Goal: Transaction & Acquisition: Book appointment/travel/reservation

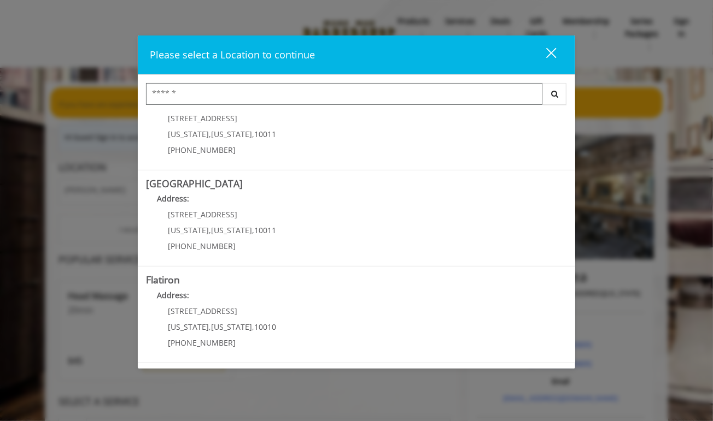
scroll to position [151, 0]
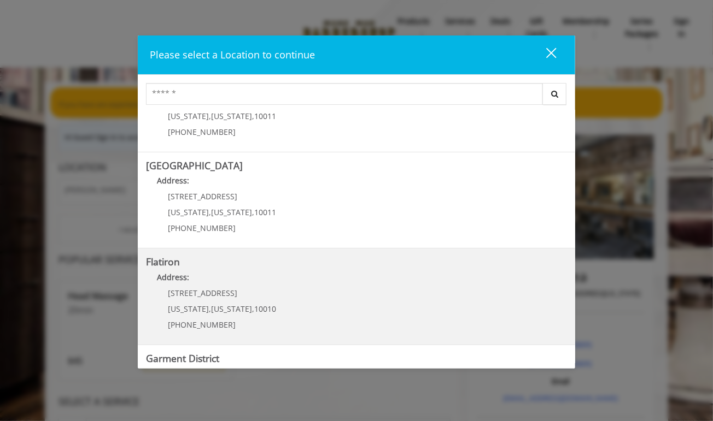
click at [281, 310] on "Flatiron Address: [STREET_ADDRESS][US_STATE][US_STATE] (917) 475-1765" at bounding box center [356, 297] width 421 height 80
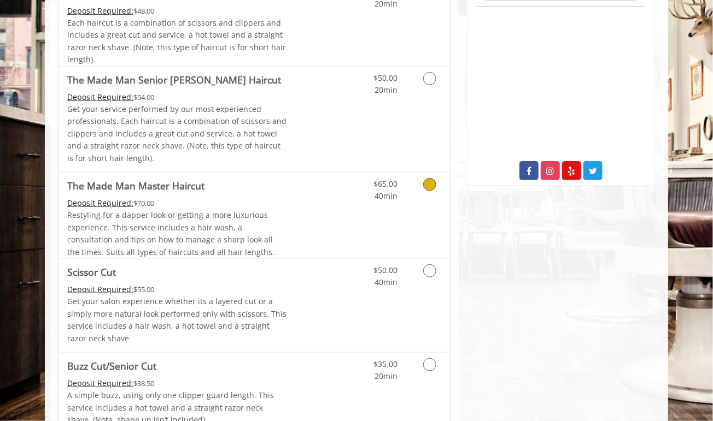
scroll to position [366, 0]
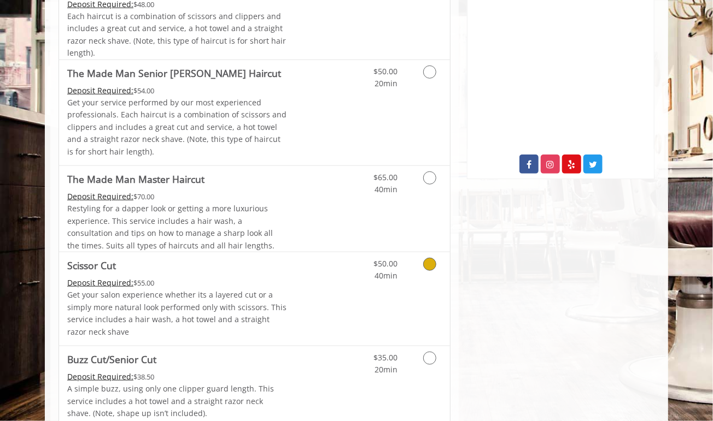
click at [428, 272] on link "Grooming services" at bounding box center [428, 268] width 28 height 30
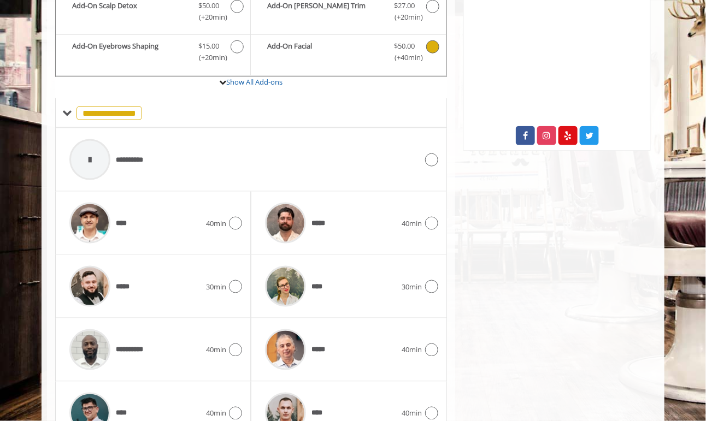
scroll to position [396, 0]
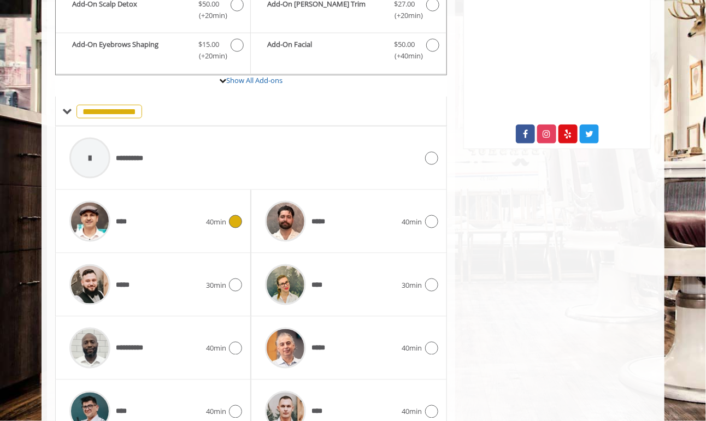
click at [233, 222] on icon at bounding box center [235, 221] width 13 height 13
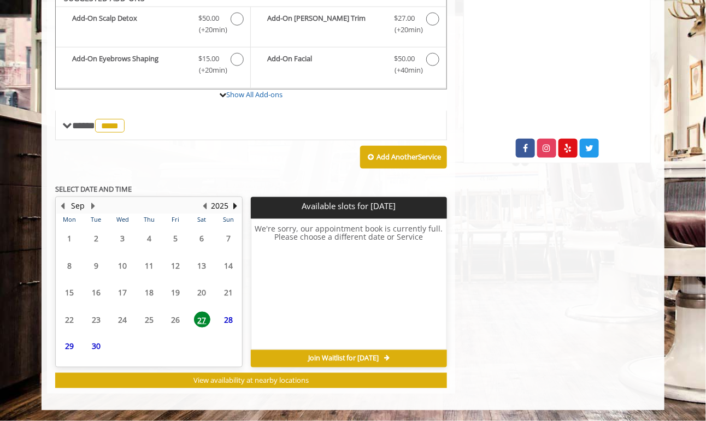
scroll to position [379, 0]
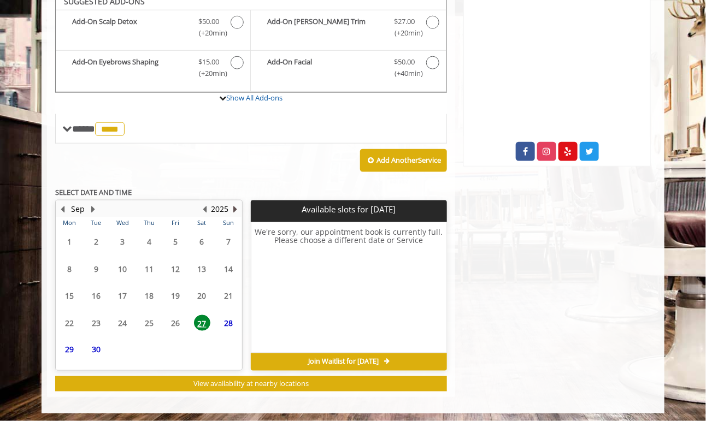
click at [234, 204] on button "Next Year" at bounding box center [235, 209] width 9 height 12
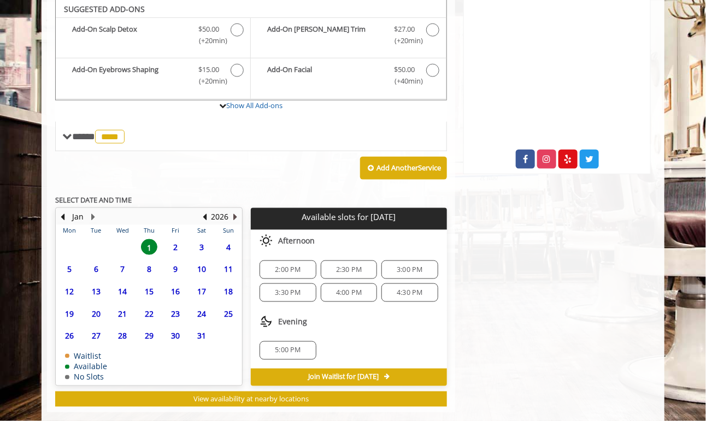
scroll to position [369, 0]
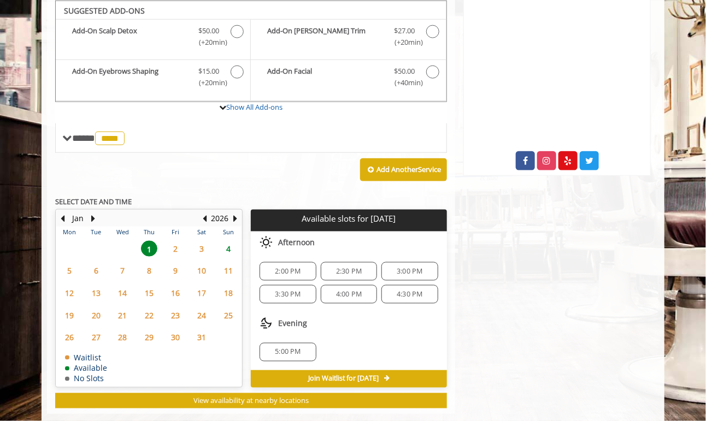
click at [95, 263] on span "6" at bounding box center [96, 271] width 16 height 16
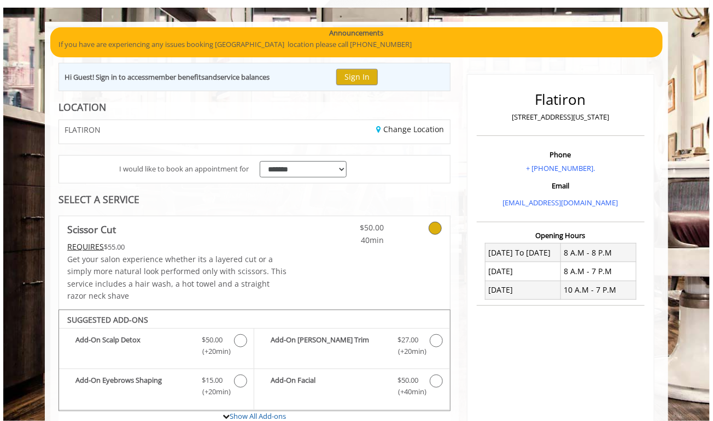
scroll to position [0, 0]
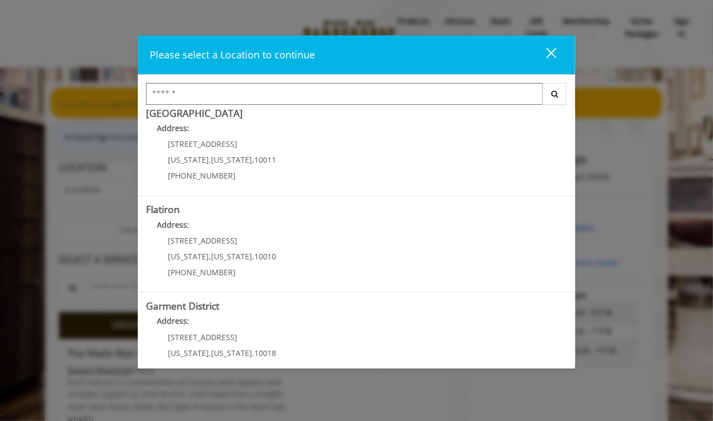
scroll to position [204, 0]
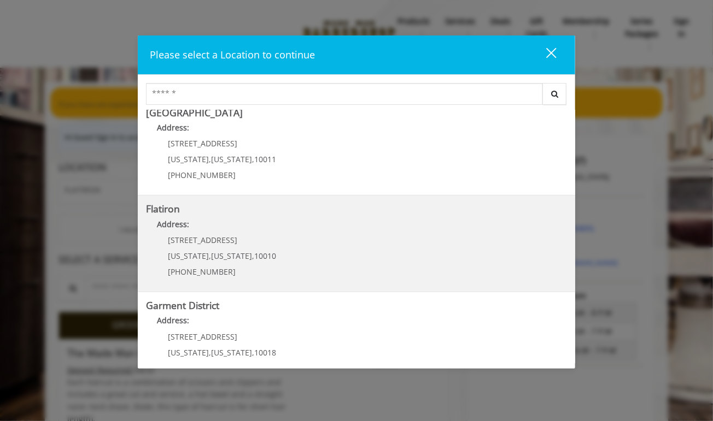
click at [328, 250] on "Flatiron Address: [STREET_ADDRESS][US_STATE][US_STATE] (917) 475-1765" at bounding box center [356, 244] width 421 height 80
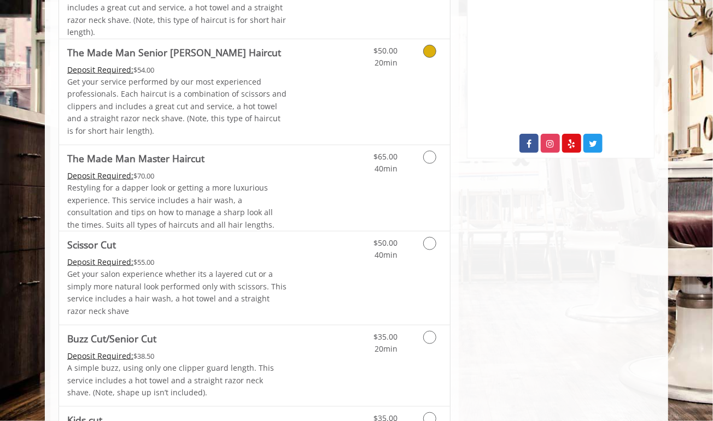
scroll to position [392, 0]
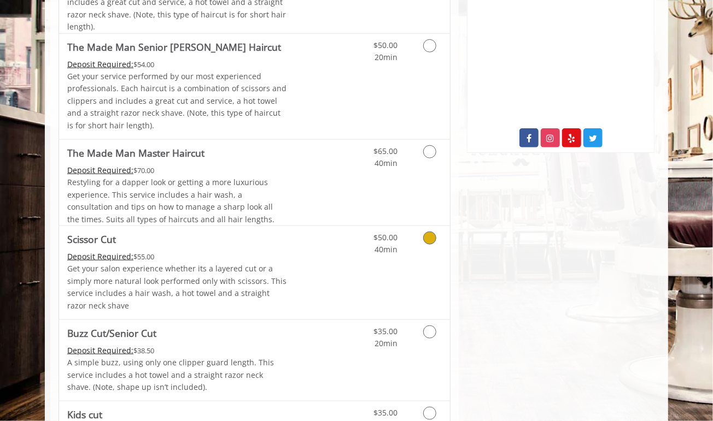
click at [420, 242] on link "Grooming services" at bounding box center [428, 241] width 28 height 30
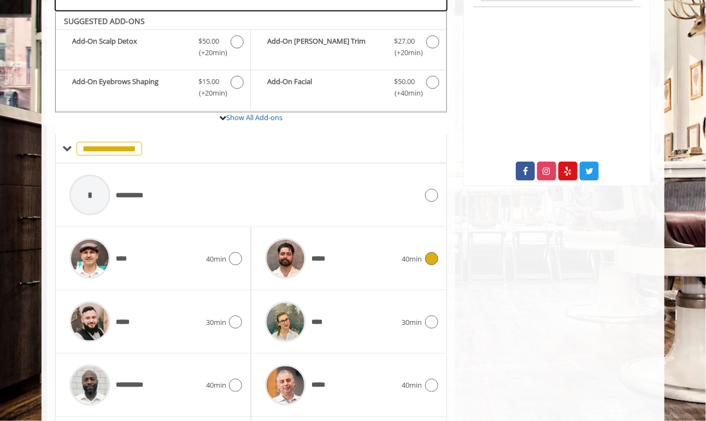
scroll to position [369, 0]
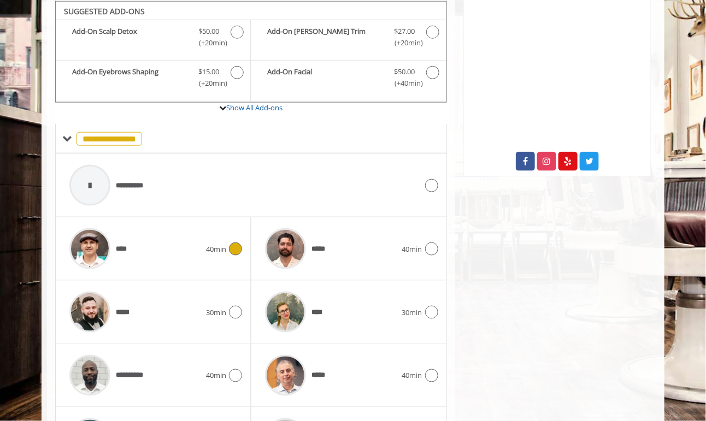
click at [232, 246] on icon at bounding box center [235, 249] width 13 height 13
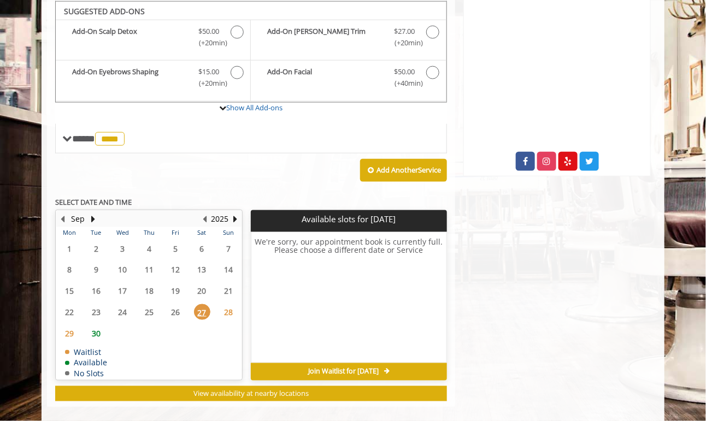
scroll to position [369, 0]
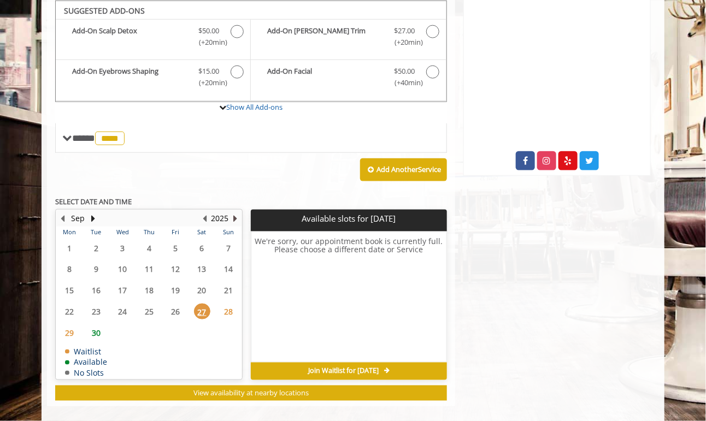
click at [234, 216] on button "Next Year" at bounding box center [235, 219] width 9 height 12
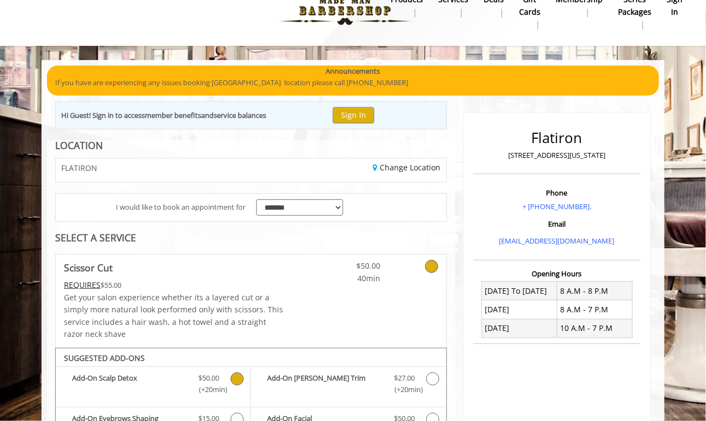
scroll to position [22, 0]
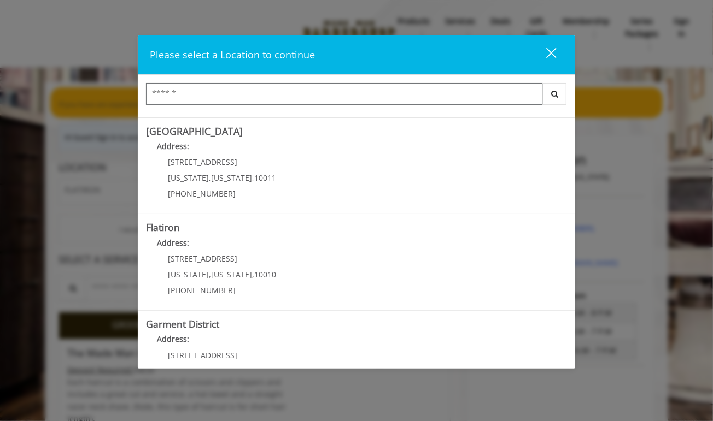
scroll to position [228, 0]
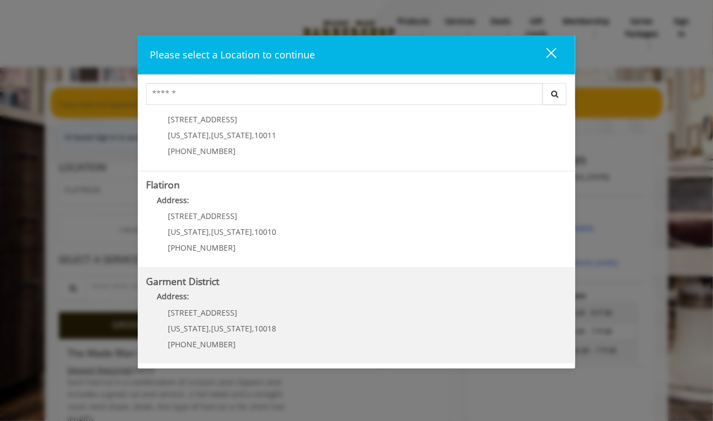
click at [365, 301] on District "Address:" at bounding box center [356, 299] width 421 height 17
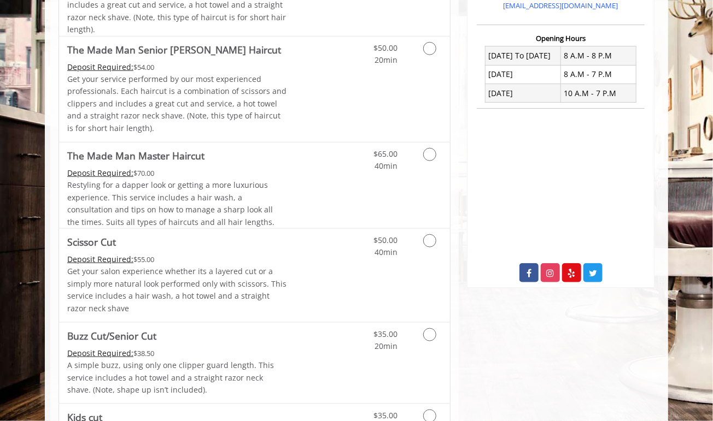
scroll to position [400, 0]
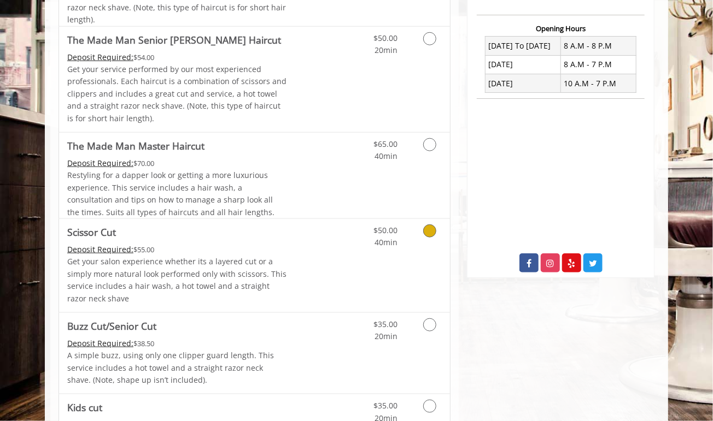
click at [431, 231] on icon "Grooming services" at bounding box center [429, 231] width 13 height 13
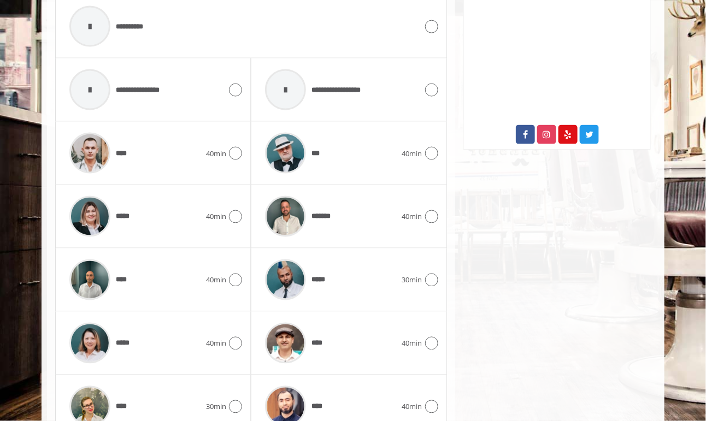
scroll to position [528, 0]
click at [401, 331] on div "****" at bounding box center [331, 344] width 142 height 52
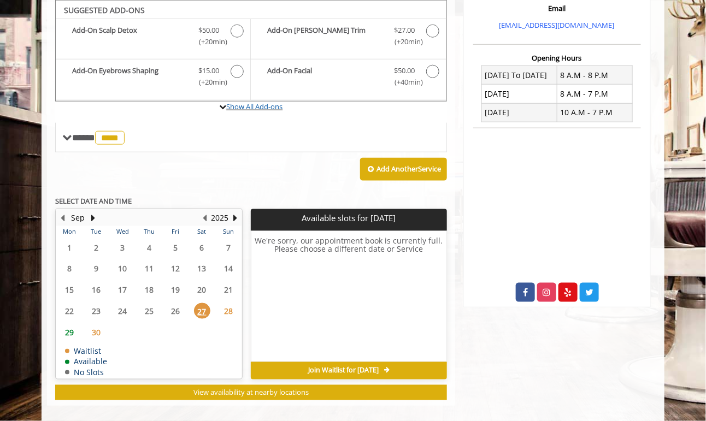
scroll to position [369, 0]
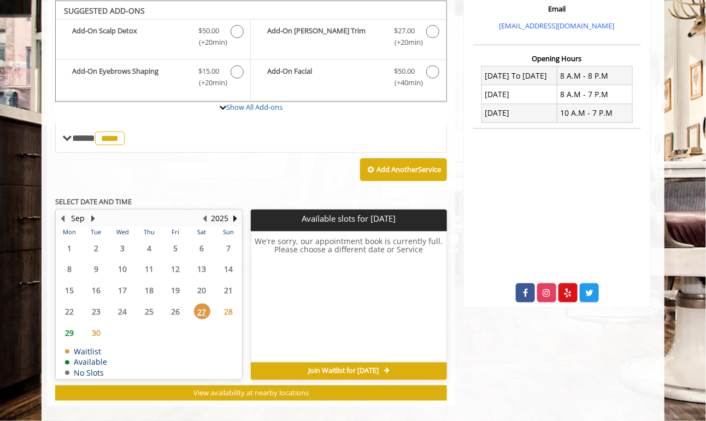
click at [91, 213] on button "Next Month" at bounding box center [93, 219] width 9 height 12
click at [175, 265] on span "10" at bounding box center [175, 269] width 16 height 16
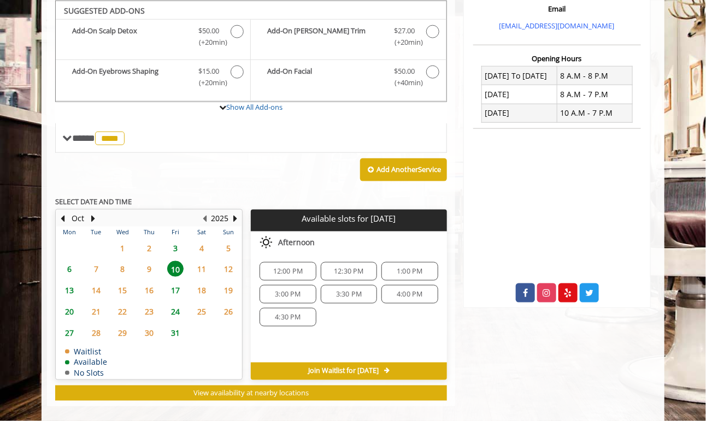
scroll to position [379, 0]
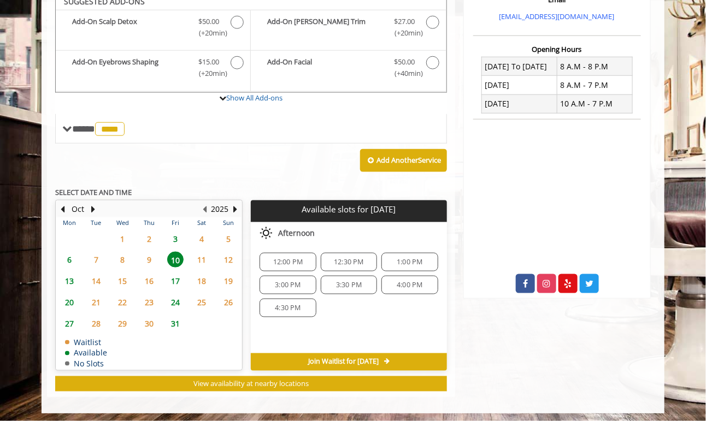
click at [267, 258] on span "12:00 PM" at bounding box center [288, 262] width 46 height 9
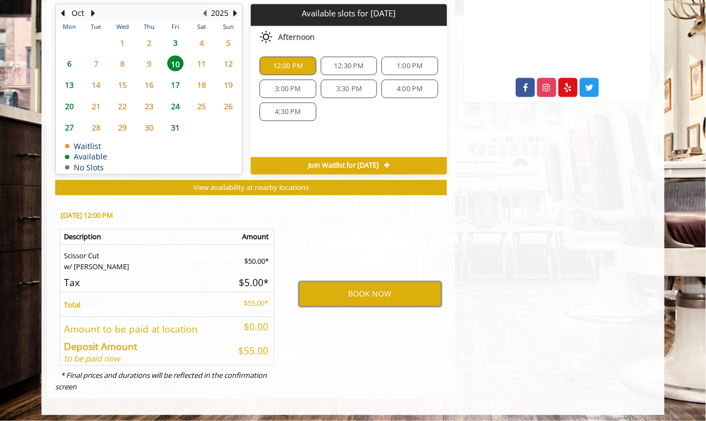
scroll to position [574, 0]
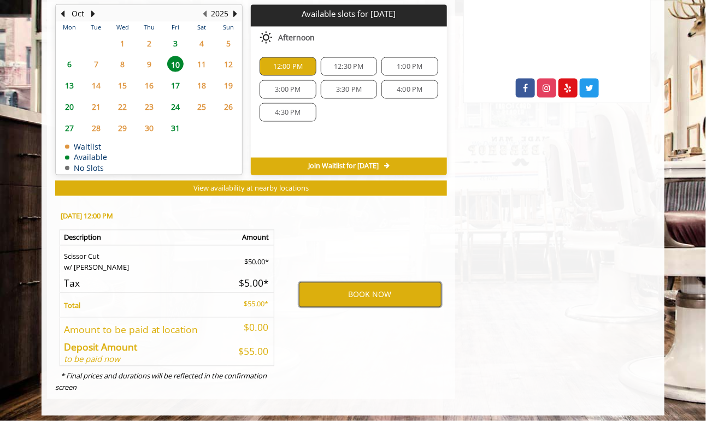
click at [346, 298] on button "BOOK NOW" at bounding box center [370, 295] width 143 height 25
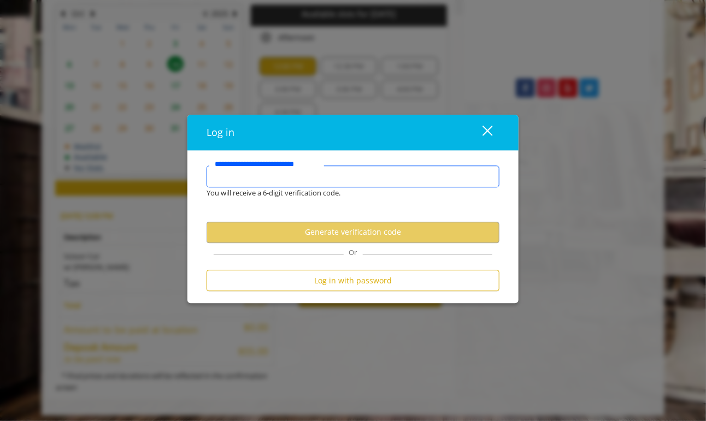
click at [365, 181] on input "**********" at bounding box center [353, 177] width 293 height 22
click at [394, 178] on input "**********" at bounding box center [353, 177] width 293 height 22
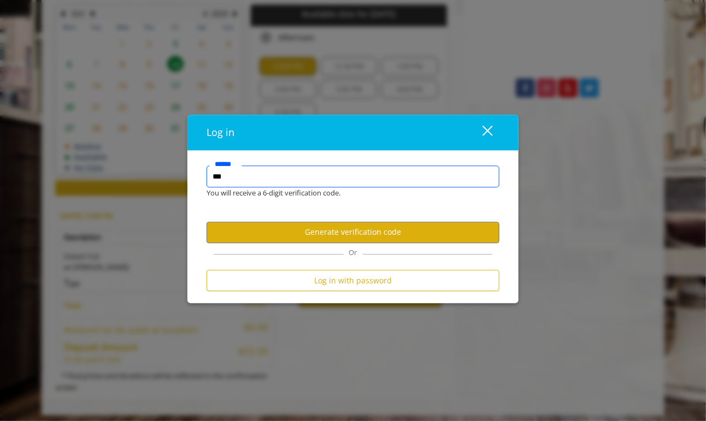
type input "****"
type input "**********"
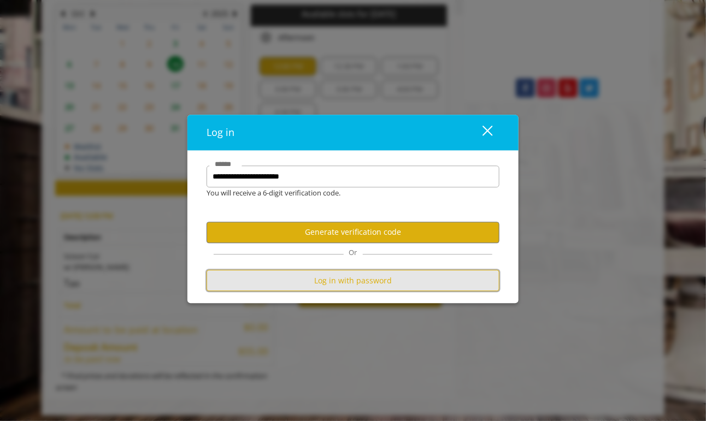
click at [445, 284] on button "Log in with password" at bounding box center [353, 280] width 293 height 21
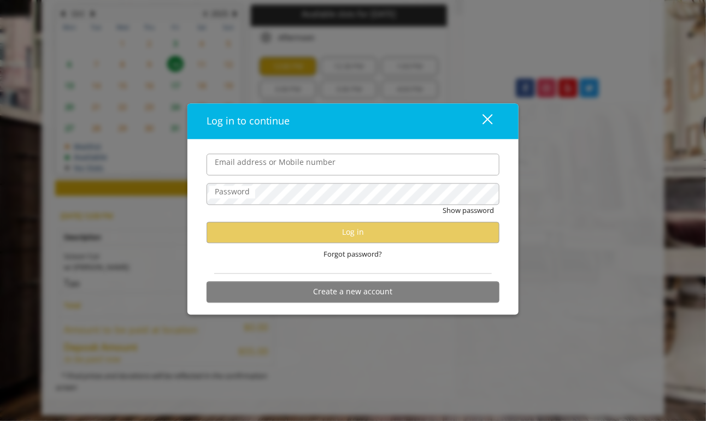
scroll to position [0, 0]
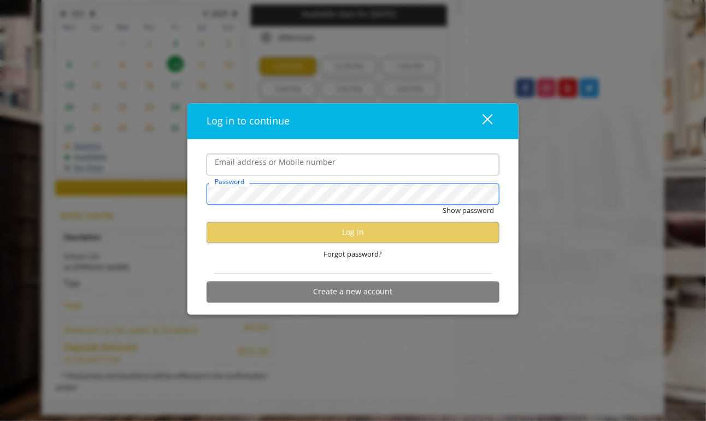
click at [500, 154] on div at bounding box center [500, 154] width 0 height 0
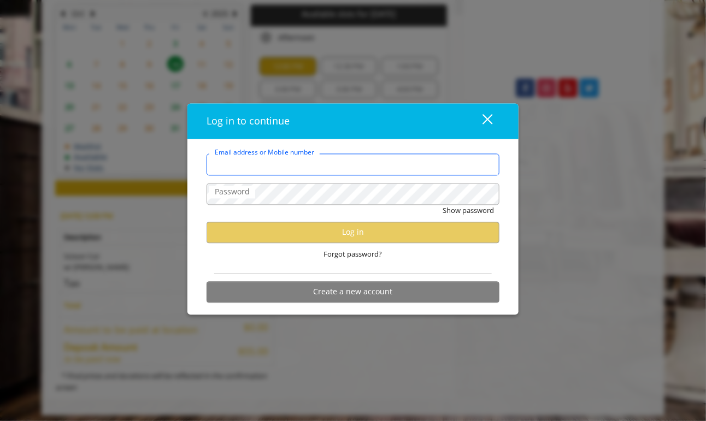
click at [357, 165] on input "Email address or Mobile number" at bounding box center [353, 165] width 293 height 22
type input "**********"
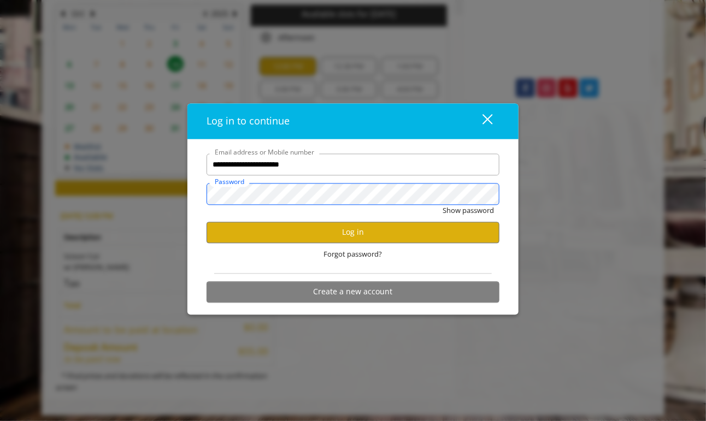
click at [443, 206] on button "Show password" at bounding box center [468, 211] width 51 height 11
click at [370, 234] on button "Log in" at bounding box center [353, 232] width 293 height 21
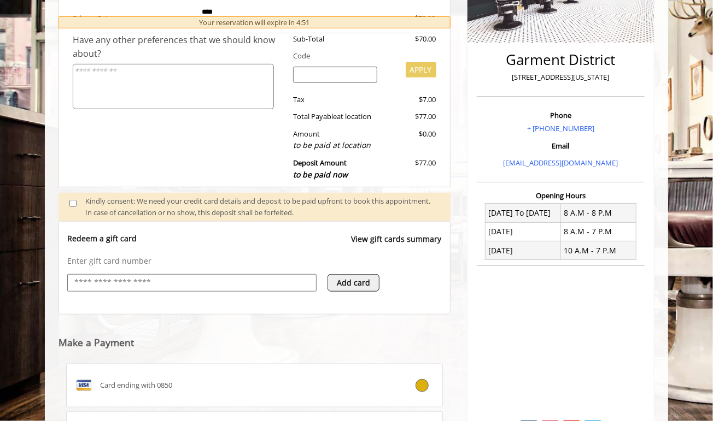
scroll to position [283, 0]
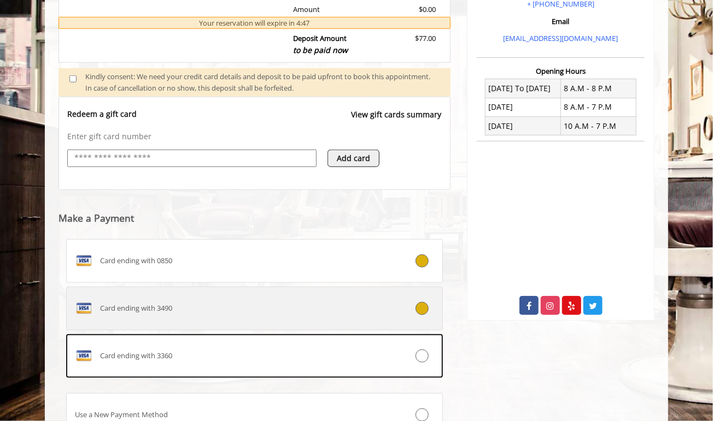
click at [225, 309] on div "Card ending with 3490" at bounding box center [223, 308] width 313 height 17
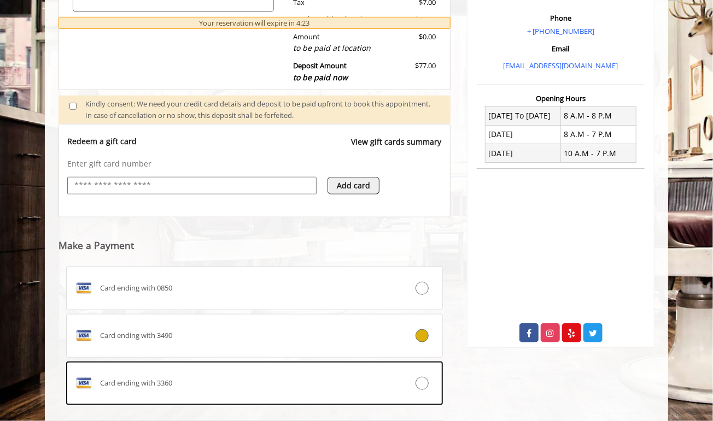
scroll to position [450, 0]
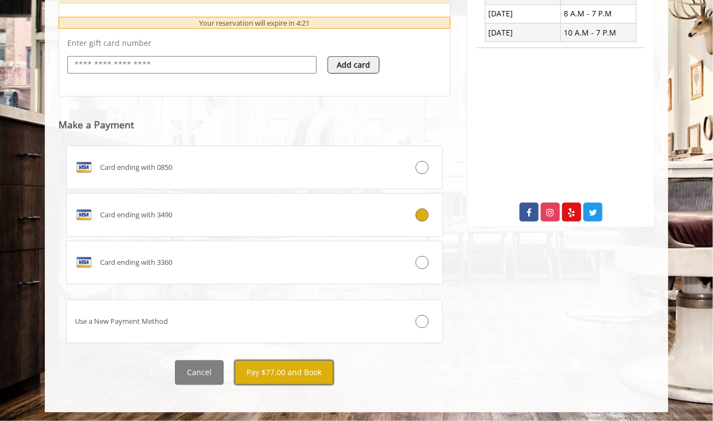
click at [282, 376] on button "Pay $77.00 and Book" at bounding box center [283, 373] width 99 height 25
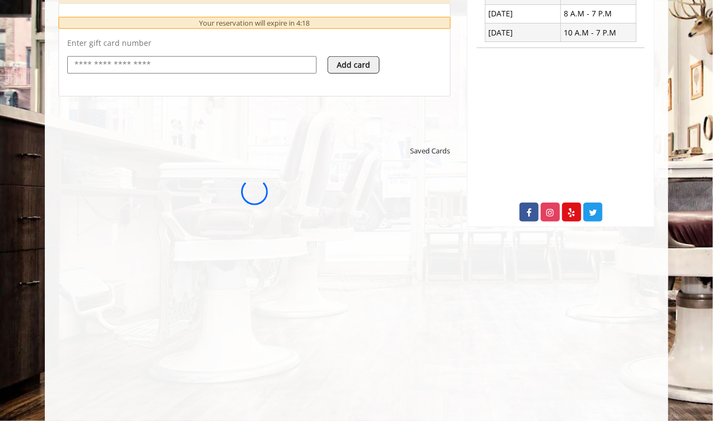
scroll to position [0, 0]
